Goal: Find specific page/section: Find specific page/section

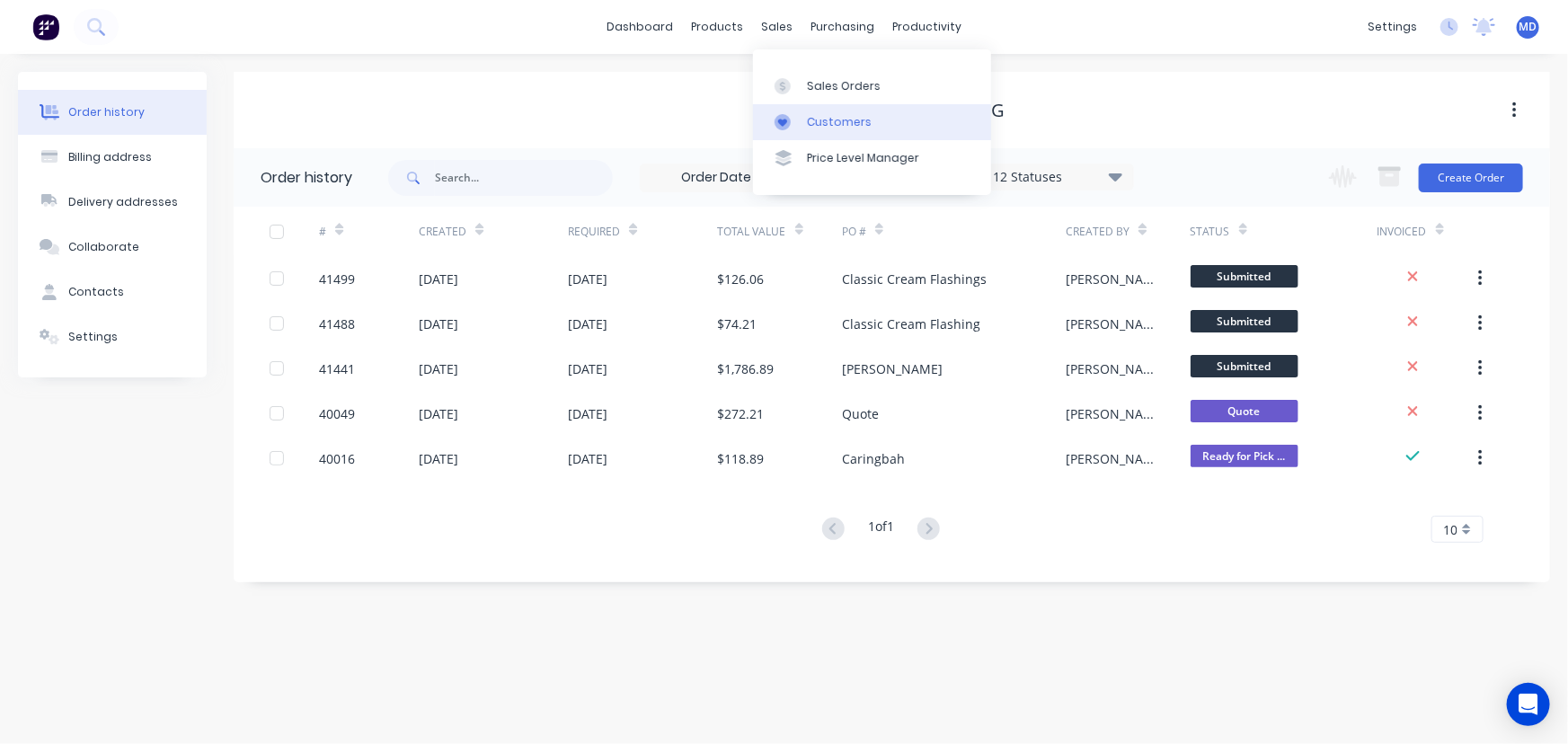
click at [849, 123] on div "Customers" at bounding box center [840, 122] width 65 height 16
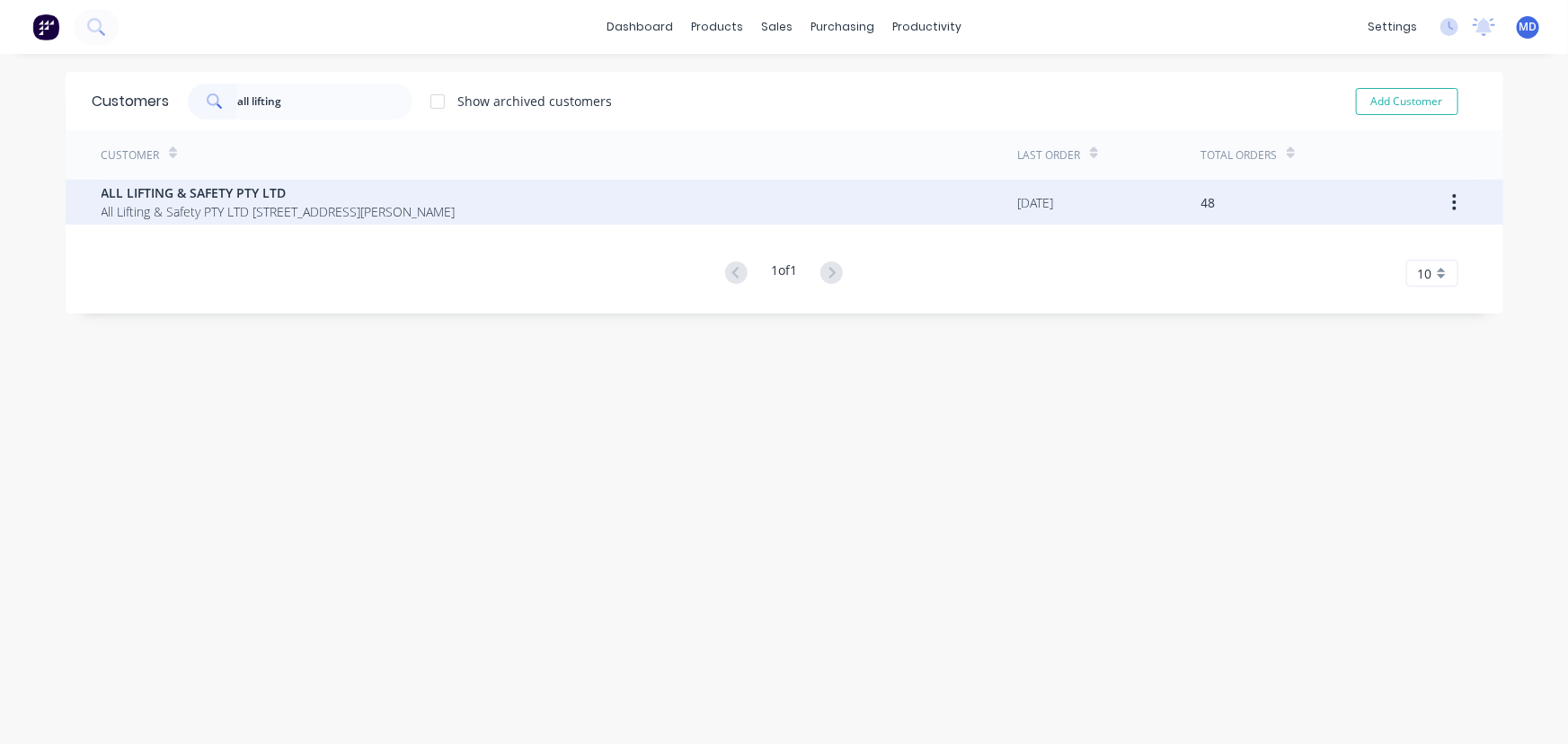
type input "all lifting"
click at [185, 190] on span "ALL LIFTING & SAFETY PTY LTD" at bounding box center [278, 192] width 354 height 19
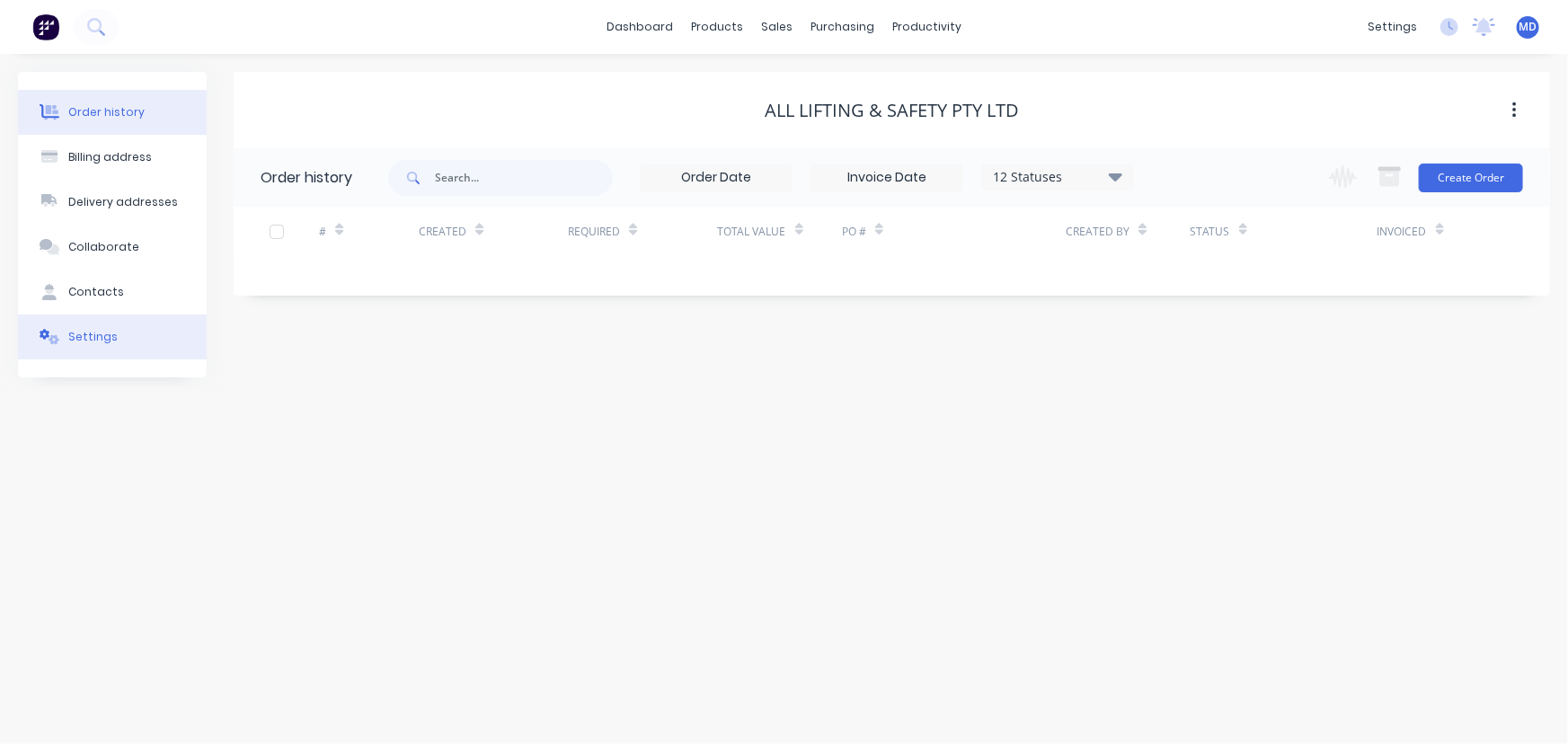
click at [93, 333] on div "Settings" at bounding box center [93, 336] width 49 height 16
